Goal: Task Accomplishment & Management: Use online tool/utility

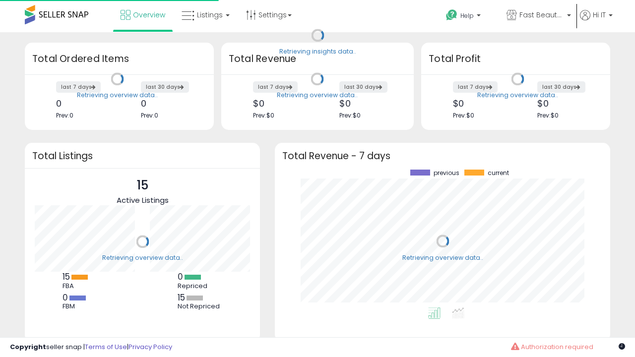
scroll to position [138, 315]
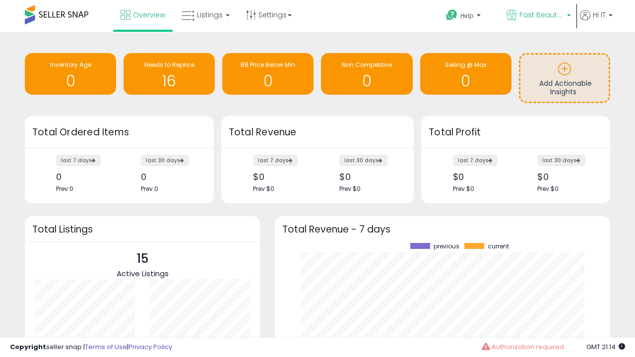
click at [538, 16] on span "Fast Beauty ([GEOGRAPHIC_DATA])" at bounding box center [541, 15] width 45 height 10
click at [0, 0] on span "You are Beautiful ([GEOGRAPHIC_DATA])" at bounding box center [0, 0] width 0 height 0
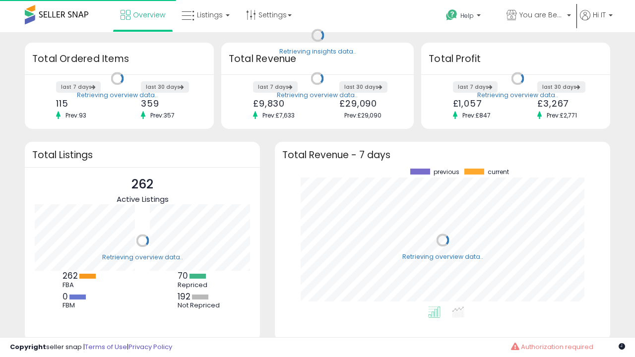
scroll to position [138, 315]
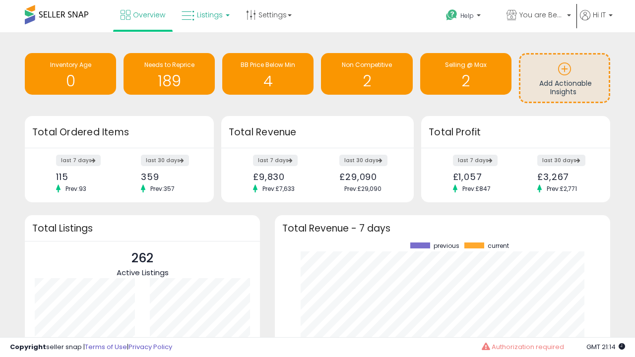
click at [204, 15] on span "Listings" at bounding box center [210, 15] width 26 height 10
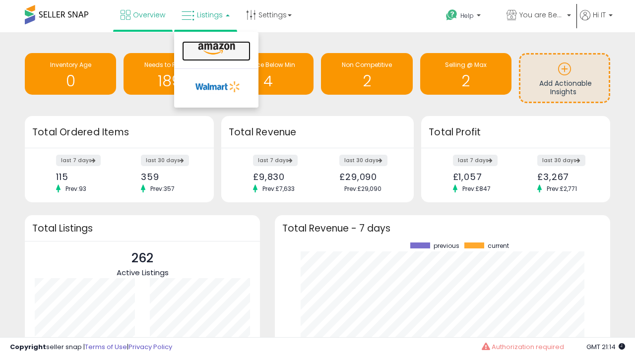
click at [215, 49] on icon at bounding box center [216, 49] width 43 height 13
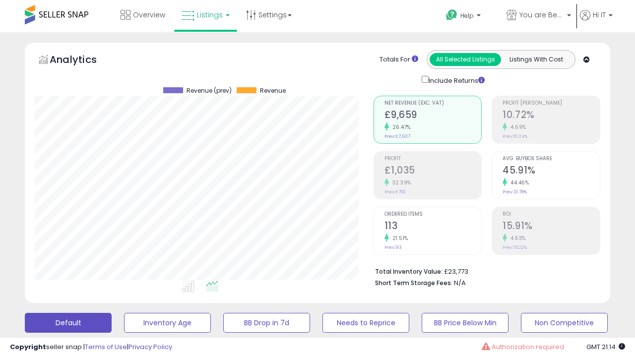
click at [124, 313] on button "All_Inventory" at bounding box center [167, 323] width 87 height 20
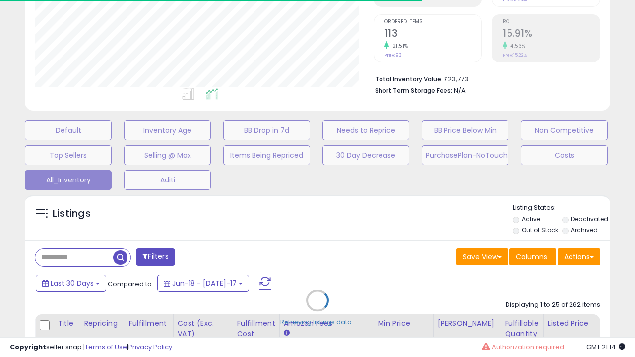
scroll to position [286, 0]
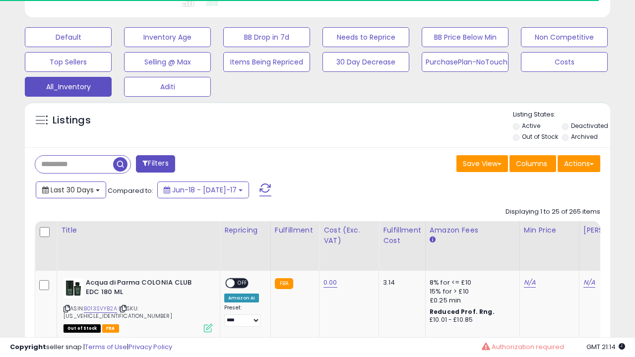
click at [63, 185] on span "Last 30 Days" at bounding box center [72, 190] width 43 height 10
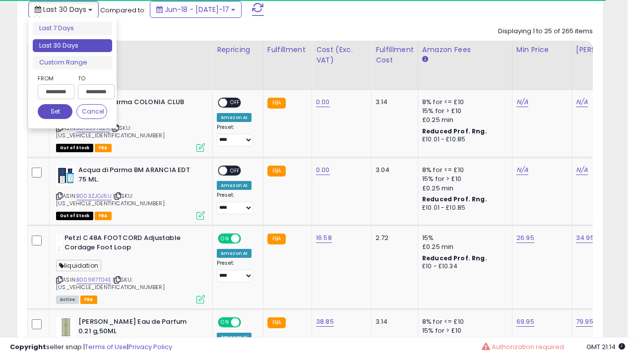
scroll to position [203, 338]
click at [72, 46] on li "Last 30 Days" at bounding box center [72, 45] width 79 height 13
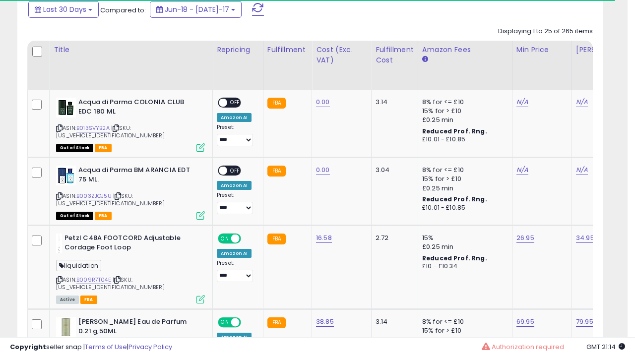
scroll to position [270, 0]
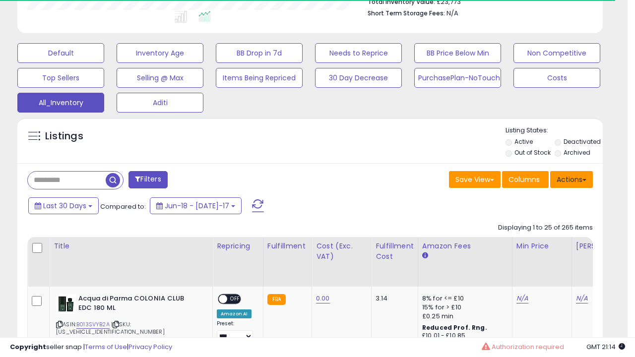
click at [571, 179] on button "Actions" at bounding box center [571, 179] width 43 height 17
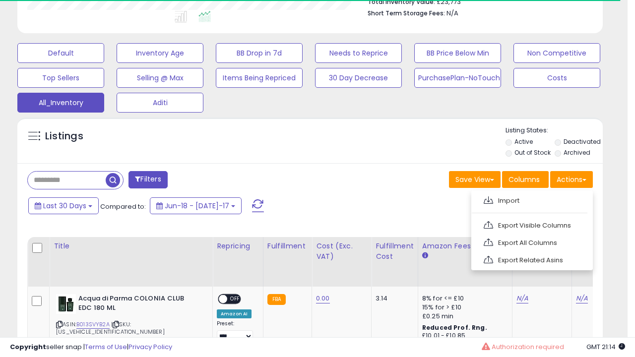
click at [531, 242] on link "Export All Columns" at bounding box center [531, 242] width 109 height 15
